Goal: Task Accomplishment & Management: Complete application form

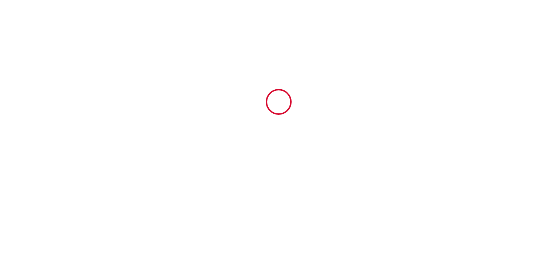
type input "6399045"
type input "🌳 Saint Nicolas 🌳"
type input "[STREET_ADDRESS] [PERSON_NAME]"
type input "86270"
type input "La Roche-Posay"
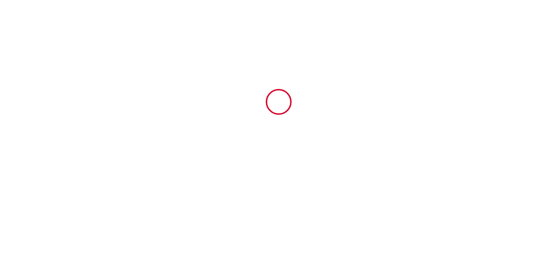
type input "[GEOGRAPHIC_DATA]"
type input "[DATE]"
type input "2"
type input "0"
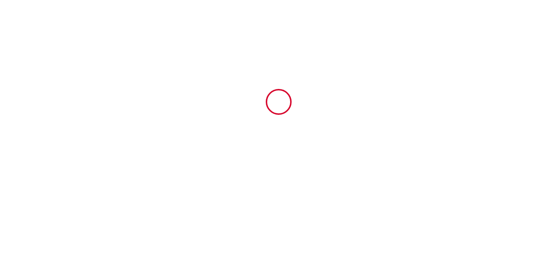
type input "800"
type input "1126.58"
type input "SCI"
type input "Nathaxel"
type input "[STREET_ADDRESS]"
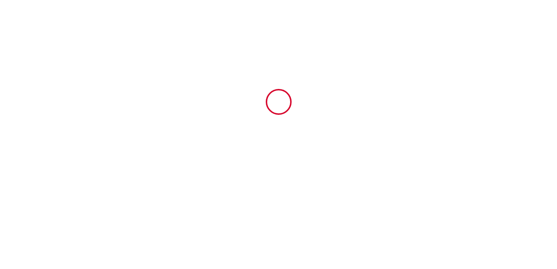
type input "32800"
type input "EAUZE"
type input "[GEOGRAPHIC_DATA]"
type input "[EMAIL_ADDRESS][DOMAIN_NAME]"
type input "Guy"
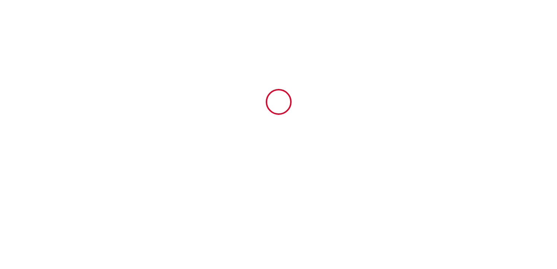
type input "Dhorne"
type input "1 et [STREET_ADDRESS][PERSON_NAME]"
type input "59191"
type input "haucourt en [GEOGRAPHIC_DATA]."
type input "[EMAIL_ADDRESS][DOMAIN_NAME]"
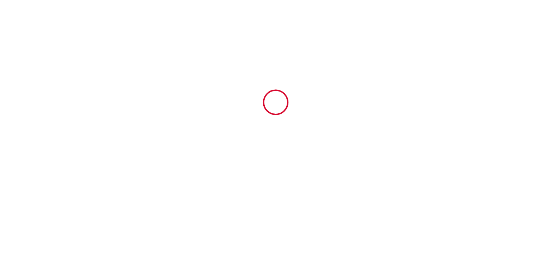
scroll to position [1466, 0]
type input "[PHONE_NUMBER]"
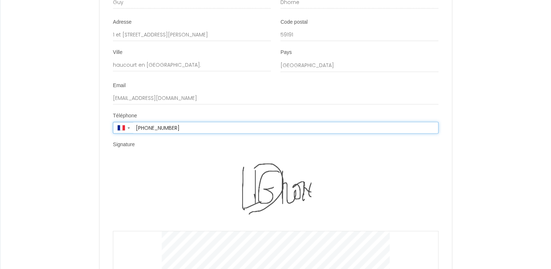
scroll to position [1568, 0]
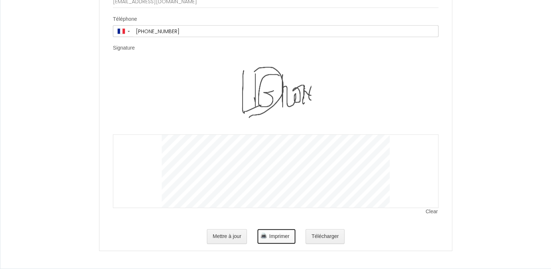
click at [287, 237] on span "Imprimer" at bounding box center [279, 236] width 20 height 6
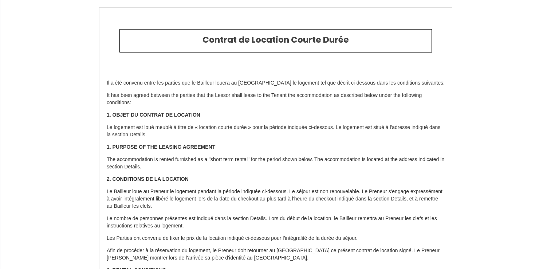
scroll to position [1466, 0]
